Goal: Information Seeking & Learning: Learn about a topic

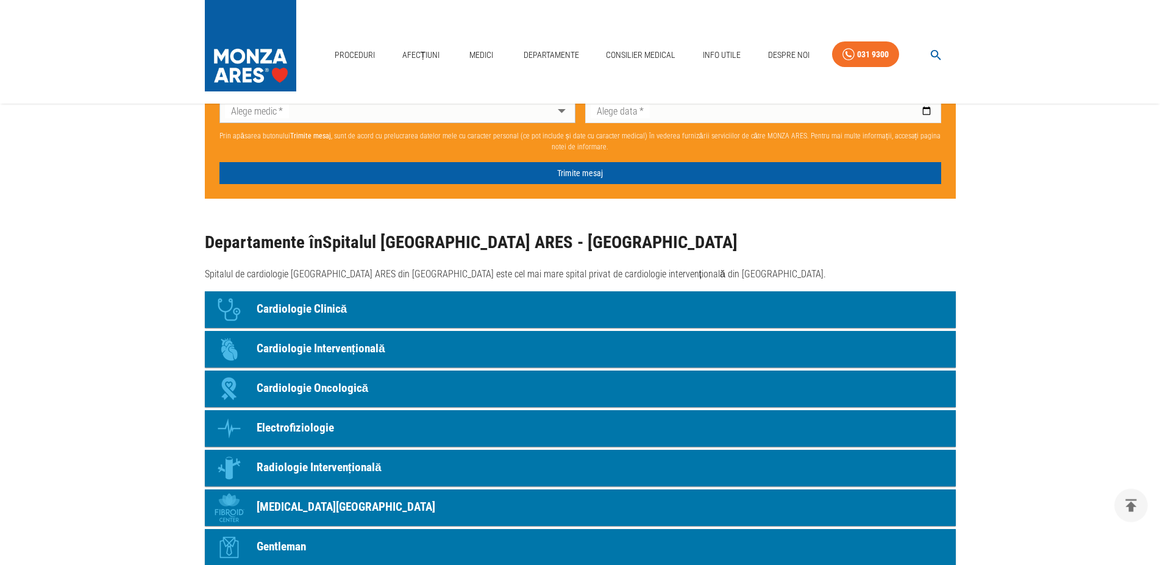
scroll to position [1029, 0]
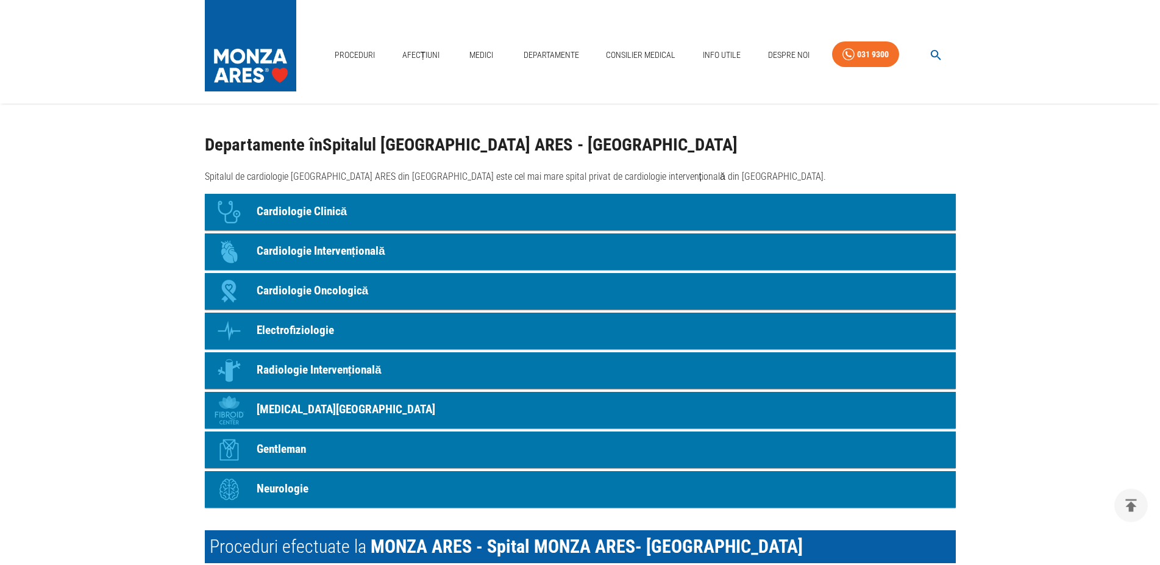
click at [353, 246] on p "Cardiologie Intervențională" at bounding box center [321, 252] width 129 height 18
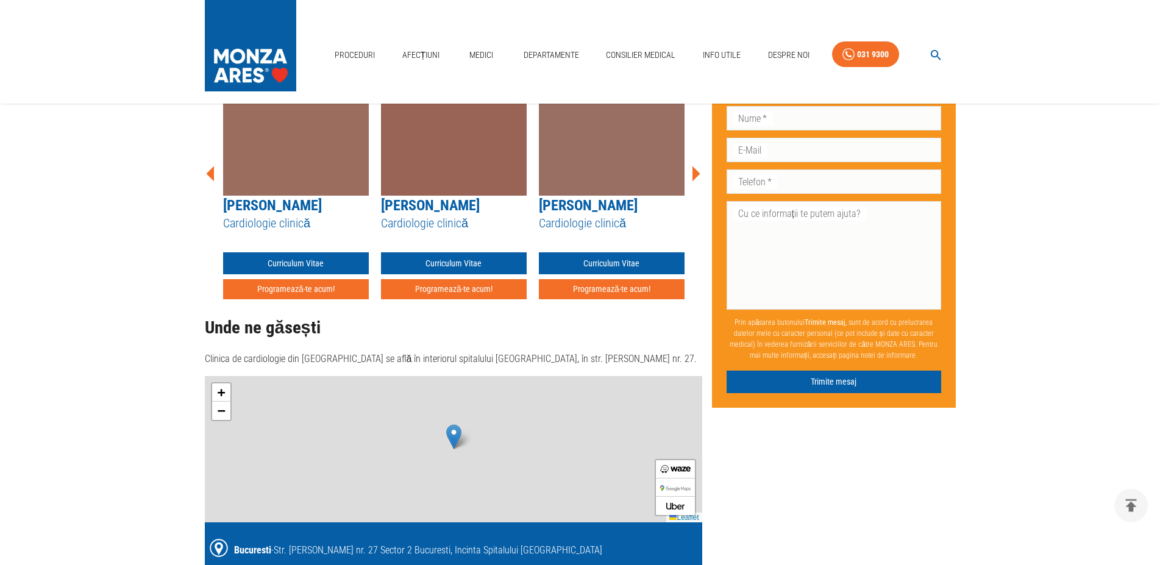
scroll to position [1628, 0]
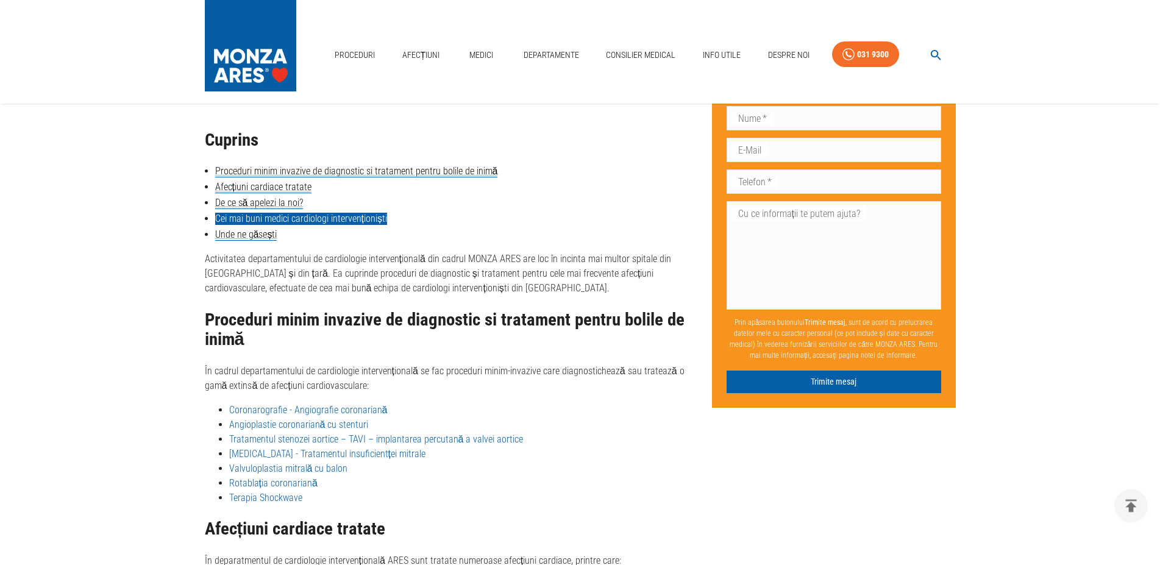
click at [305, 215] on link "Cei mai buni medici cardiologi intervenționiști" at bounding box center [301, 219] width 172 height 12
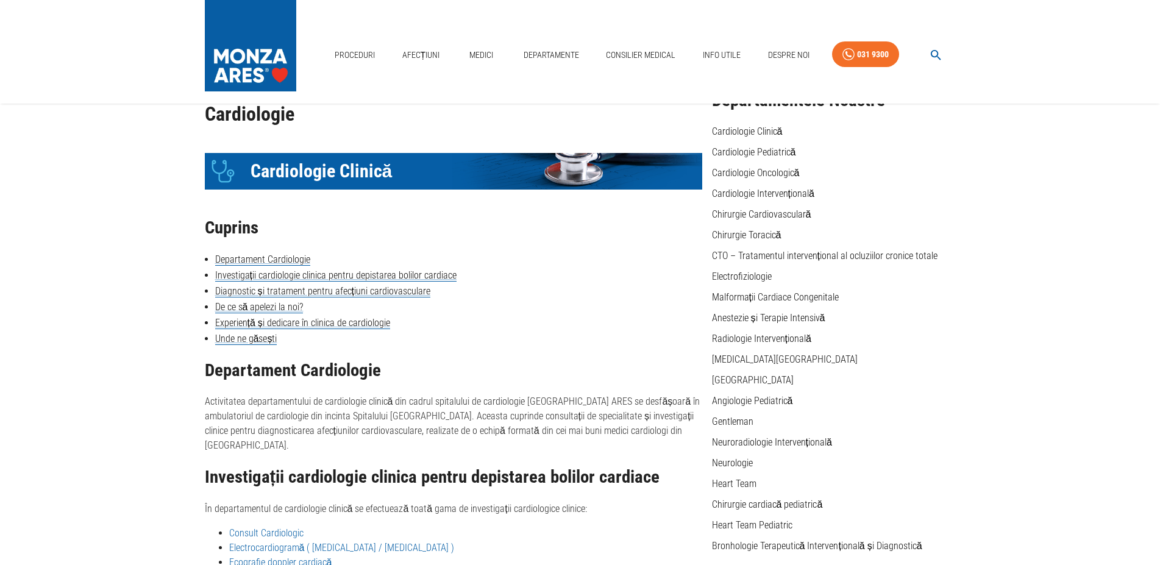
scroll to position [55, 0]
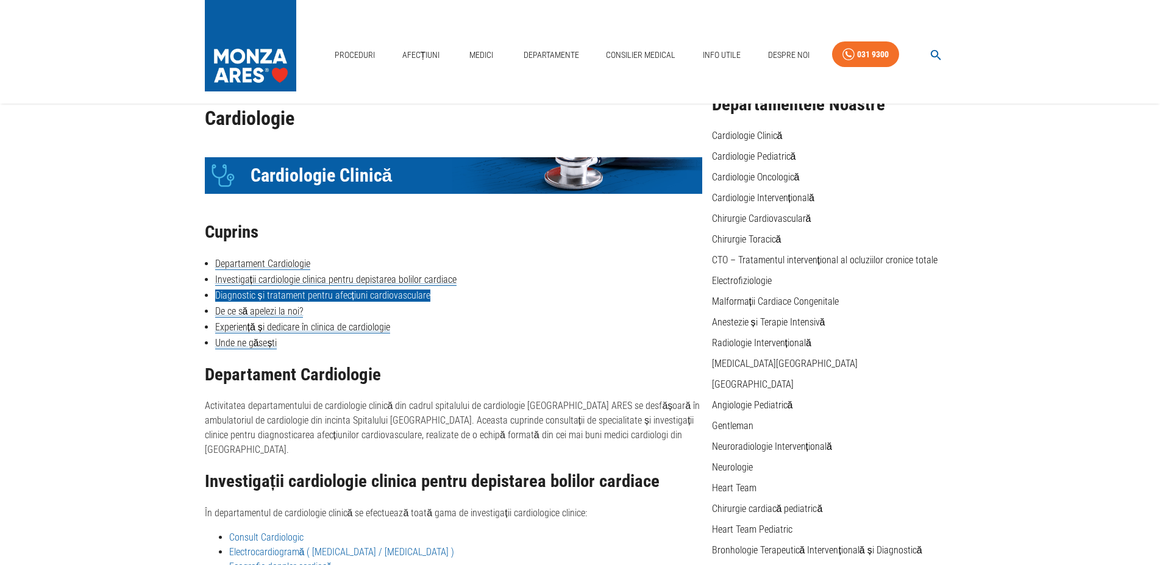
click at [294, 296] on link "Diagnostic și tratament pentru afecțiuni cardiovasculare" at bounding box center [322, 296] width 215 height 12
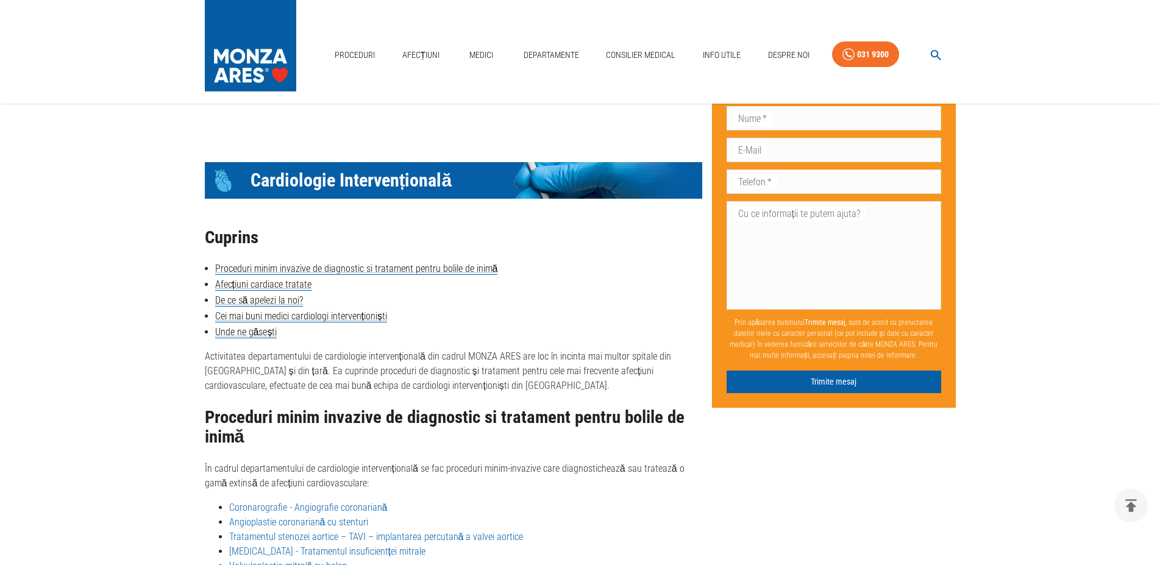
scroll to position [1568, 0]
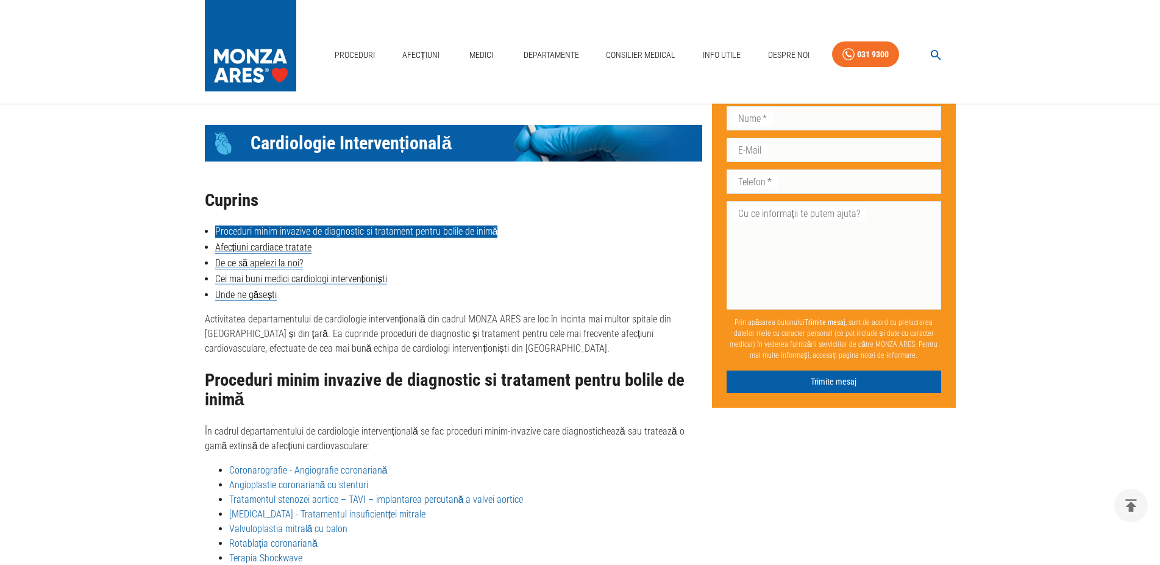
click at [393, 227] on link "Proceduri minim invazive de diagnostic si tratament pentru bolile de inimă" at bounding box center [356, 232] width 283 height 12
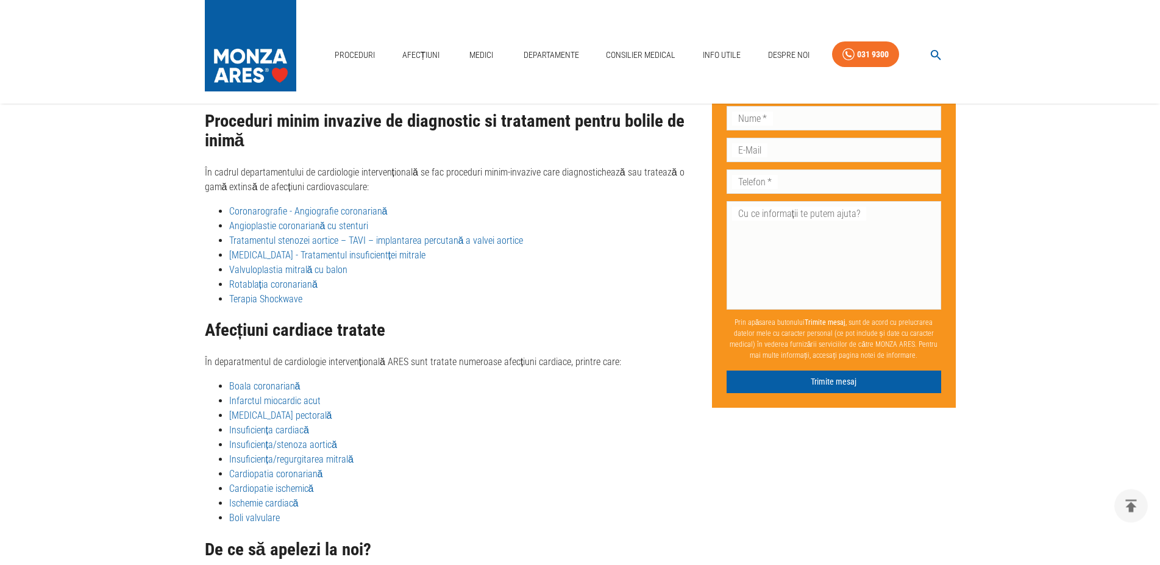
click at [291, 267] on link "Valvuloplastia mitrală cu balon" at bounding box center [288, 270] width 119 height 12
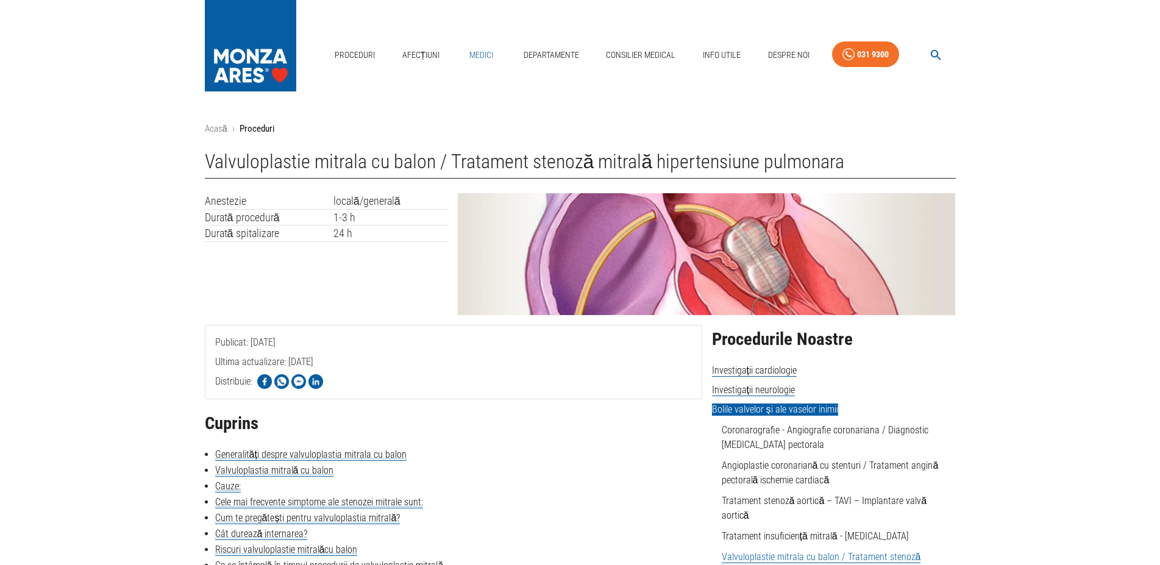
click at [478, 51] on link "Medici" at bounding box center [481, 55] width 39 height 25
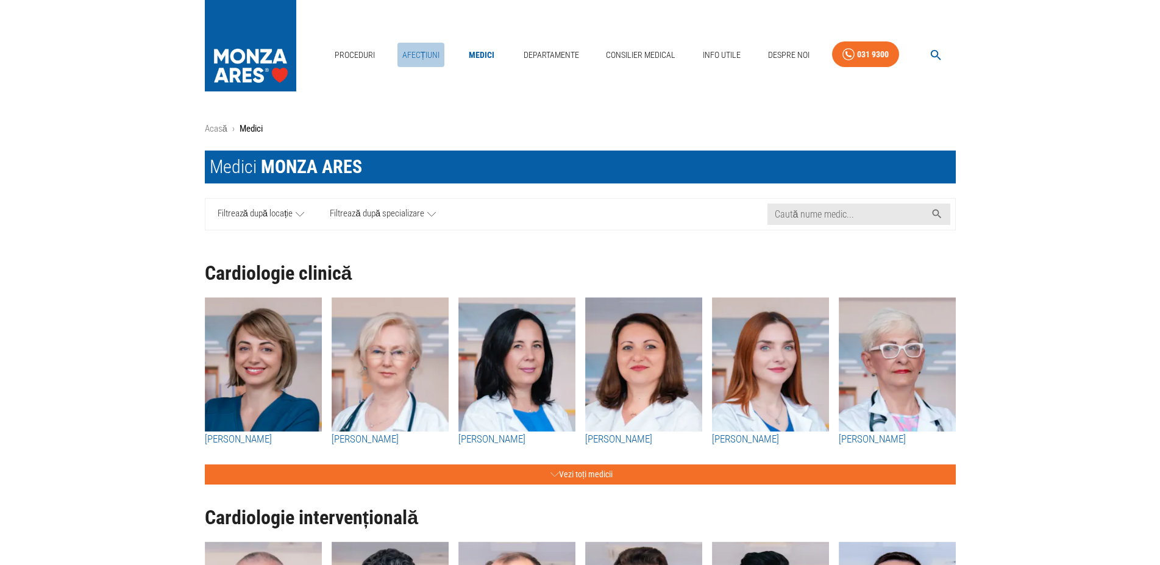
click at [422, 54] on link "Afecțiuni" at bounding box center [421, 55] width 48 height 25
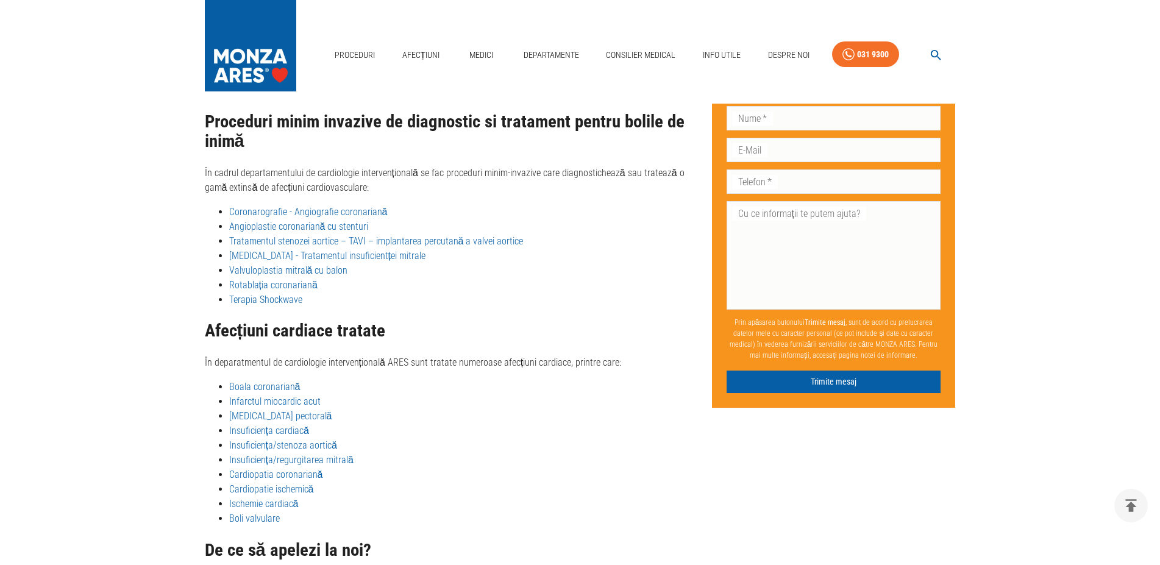
scroll to position [1826, 0]
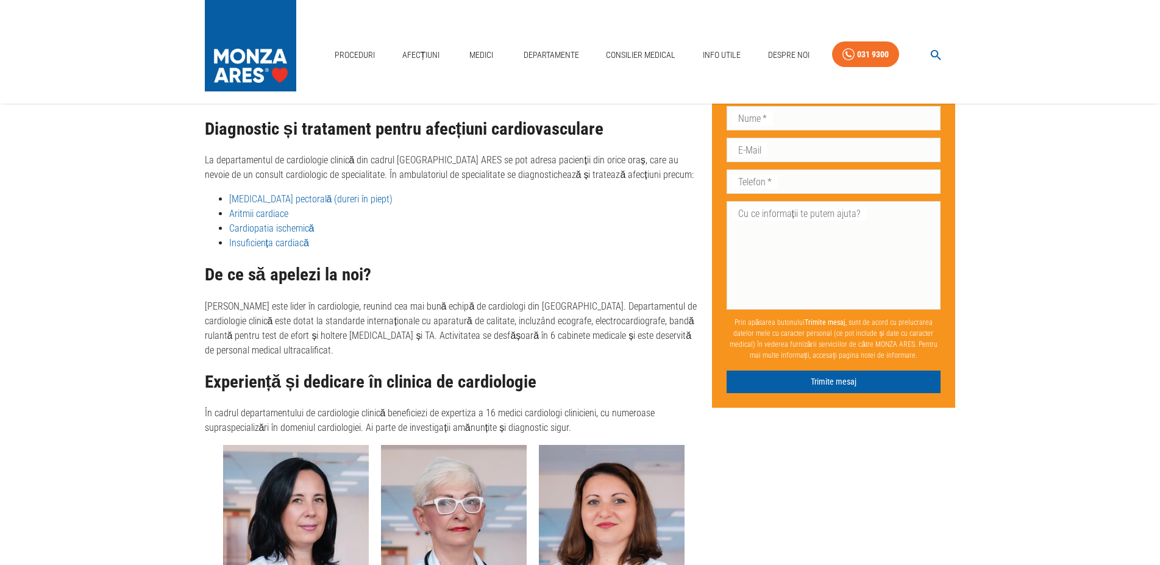
scroll to position [2367, 0]
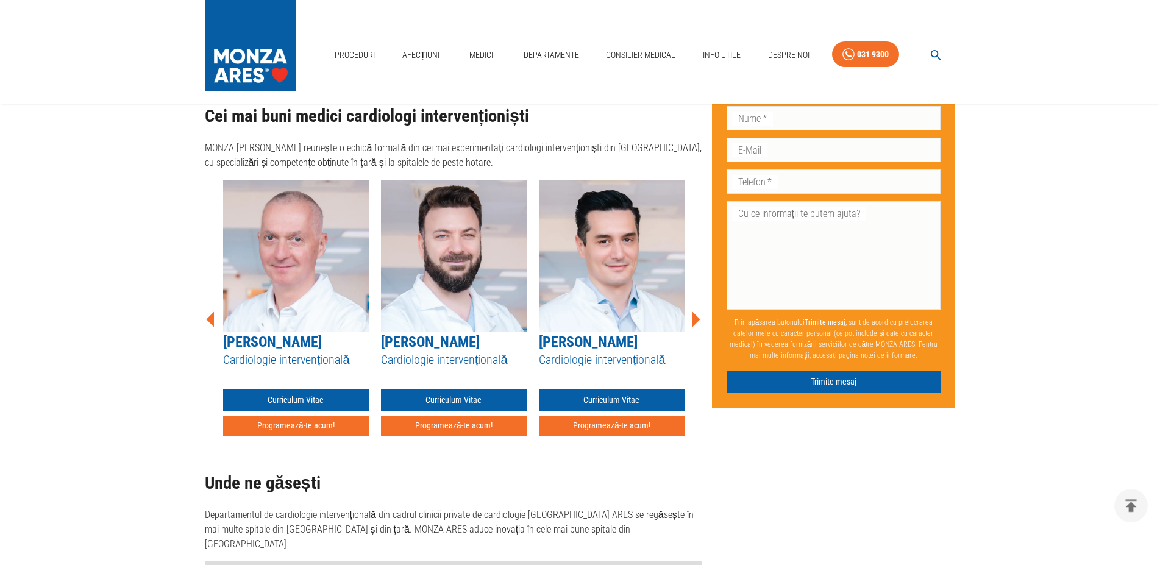
scroll to position [1628, 0]
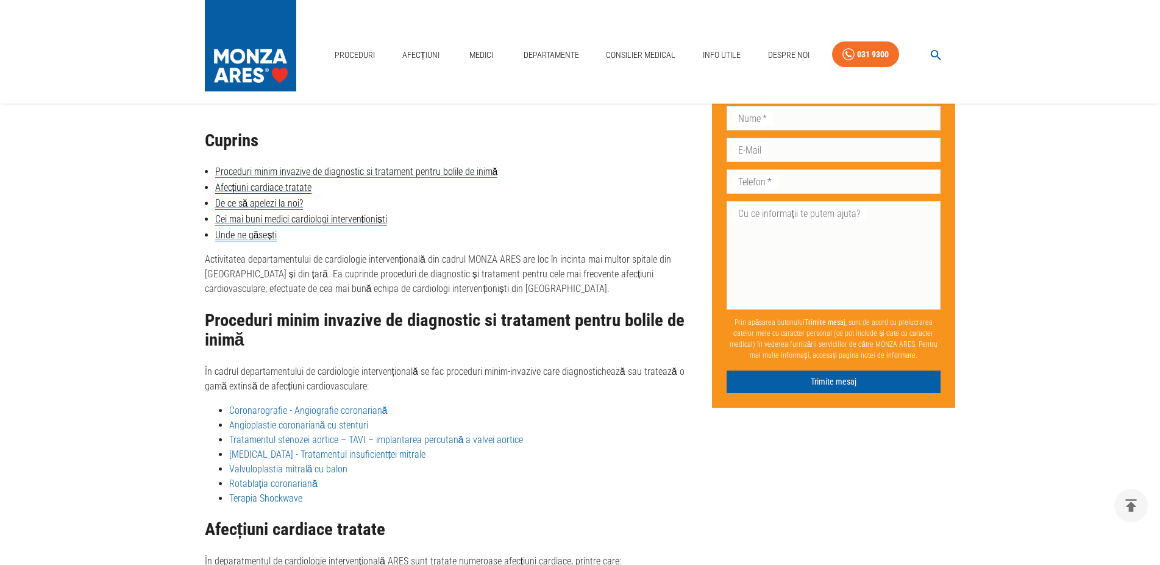
scroll to position [1029, 0]
